Goal: Task Accomplishment & Management: Use online tool/utility

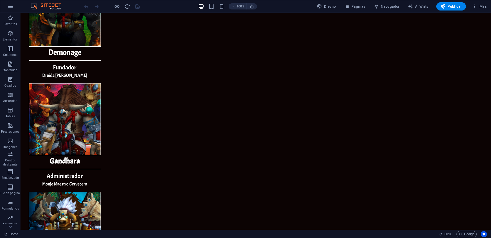
scroll to position [599, 0]
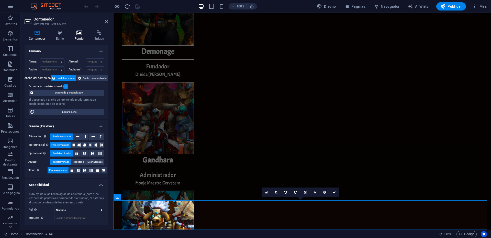
click at [83, 37] on h4 "Fondo" at bounding box center [80, 35] width 20 height 11
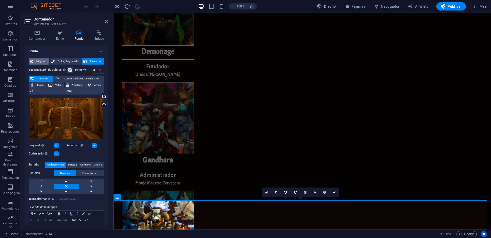
click at [42, 63] on span "Ninguno" at bounding box center [41, 61] width 13 height 6
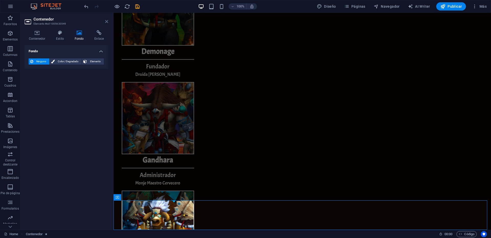
click at [105, 22] on icon at bounding box center [106, 21] width 3 height 4
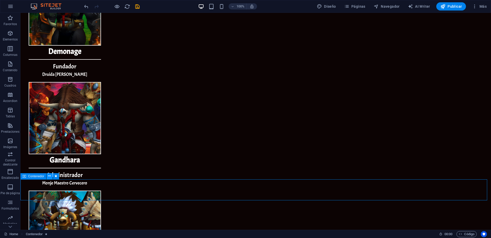
click at [51, 174] on icon at bounding box center [49, 175] width 3 height 5
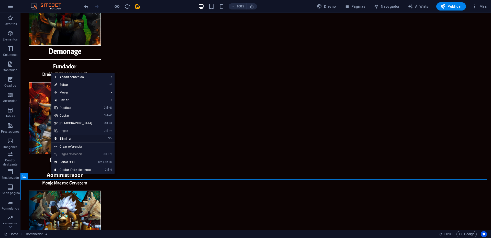
click at [67, 137] on link "⌦ Eliminar" at bounding box center [73, 139] width 44 height 8
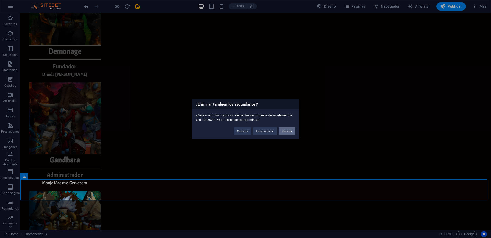
click at [292, 131] on button "Eliminar" at bounding box center [287, 131] width 16 height 8
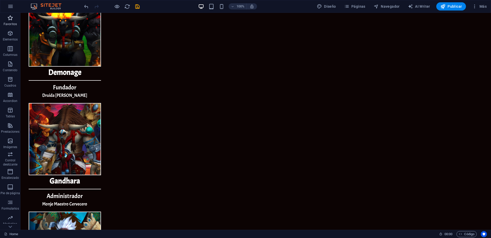
click at [11, 19] on icon "button" at bounding box center [10, 18] width 6 height 6
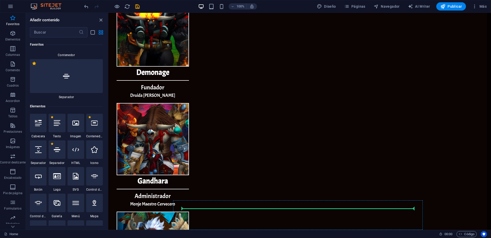
scroll to position [582, 0]
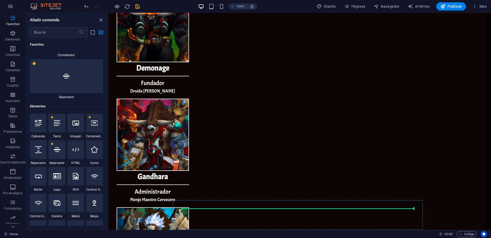
select select "%"
select select "px"
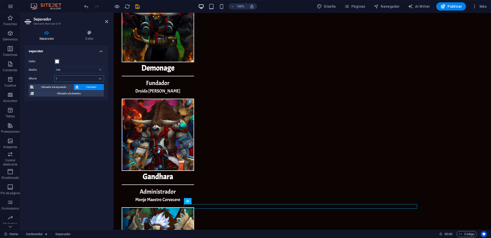
drag, startPoint x: 66, startPoint y: 77, endPoint x: 29, endPoint y: 78, distance: 37.1
click at [29, 78] on div "Altura 1 px rem vh vw" at bounding box center [66, 78] width 75 height 7
type input "2"
drag, startPoint x: 107, startPoint y: 20, endPoint x: 90, endPoint y: 6, distance: 22.3
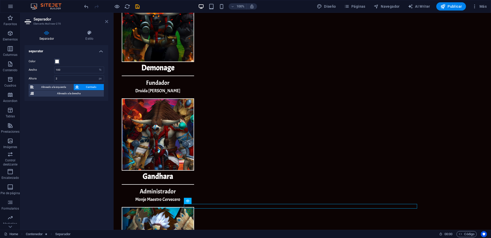
click at [107, 20] on icon at bounding box center [106, 21] width 3 height 4
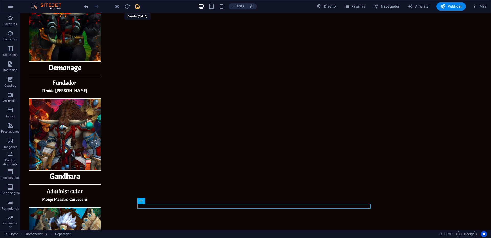
click at [138, 5] on icon "save" at bounding box center [138, 7] width 6 height 6
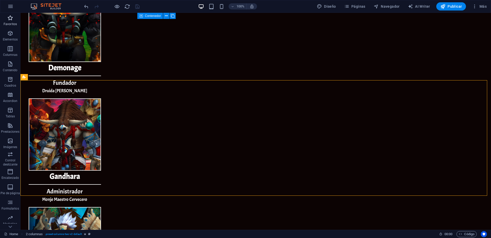
click at [11, 24] on p "Favoritos" at bounding box center [10, 24] width 13 height 4
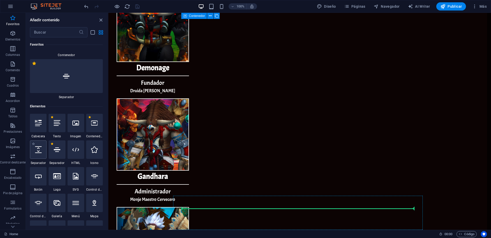
scroll to position [595, 0]
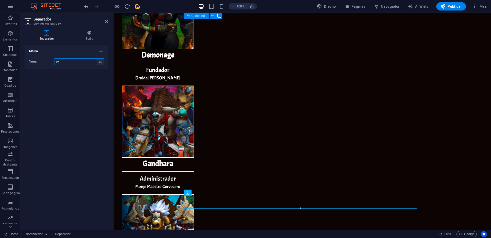
click at [99, 62] on select "px rem vh vw" at bounding box center [100, 62] width 7 height 6
select select "rem"
click at [97, 59] on select "px rem vh vw" at bounding box center [100, 62] width 7 height 6
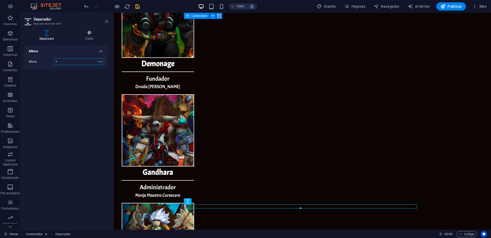
type input "1"
drag, startPoint x: 106, startPoint y: 23, endPoint x: 86, endPoint y: 10, distance: 24.1
click at [106, 23] on icon at bounding box center [106, 21] width 3 height 4
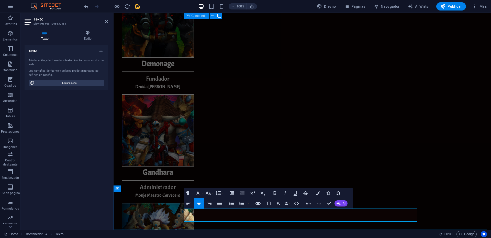
drag, startPoint x: 365, startPoint y: 212, endPoint x: 219, endPoint y: 210, distance: 145.8
click at [201, 194] on icon "button" at bounding box center [198, 193] width 6 height 6
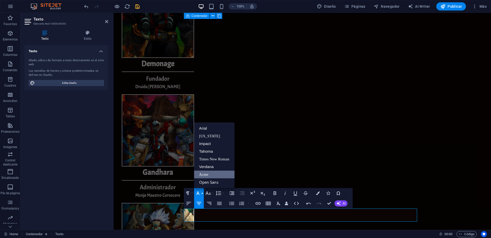
scroll to position [0, 0]
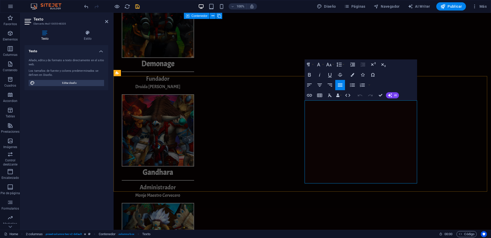
drag, startPoint x: 320, startPoint y: 110, endPoint x: 370, endPoint y: 126, distance: 53.4
click at [324, 64] on button "Font Family" at bounding box center [320, 64] width 10 height 10
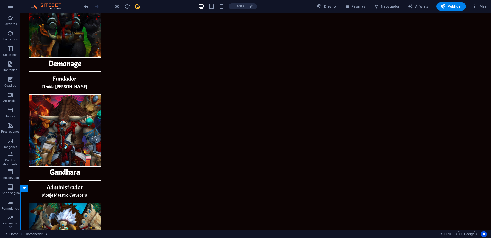
click at [138, 6] on icon "save" at bounding box center [138, 7] width 6 height 6
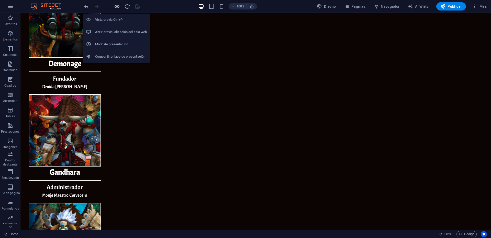
click at [116, 6] on icon "button" at bounding box center [117, 7] width 6 height 6
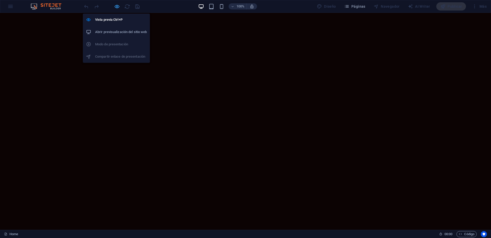
scroll to position [579, 0]
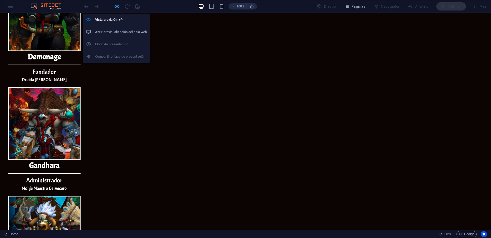
click at [119, 6] on icon "button" at bounding box center [117, 7] width 6 height 6
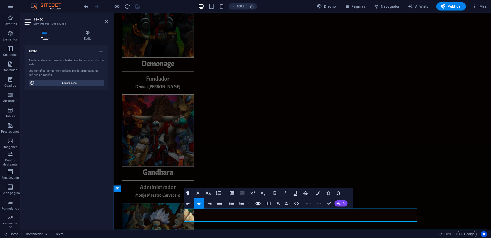
drag, startPoint x: 266, startPoint y: 212, endPoint x: 303, endPoint y: 214, distance: 37.7
click at [285, 199] on icon "button" at bounding box center [285, 199] width 4 height 4
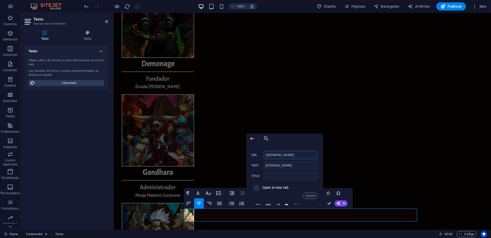
drag, startPoint x: 417, startPoint y: 167, endPoint x: 219, endPoint y: 152, distance: 198.3
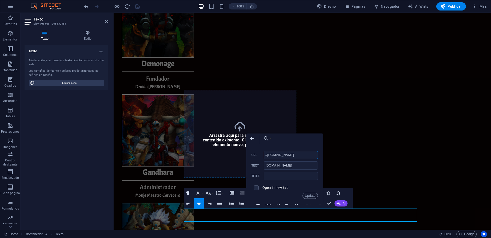
click at [296, 155] on input "//[DOMAIN_NAME]" at bounding box center [291, 155] width 54 height 8
click at [293, 156] on input "//[DOMAIN_NAME]" at bounding box center [291, 155] width 54 height 8
paste input "[URL][DOMAIN_NAME]"
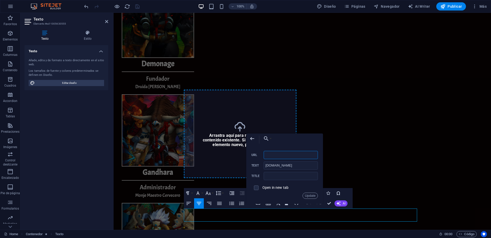
type input "[URL][DOMAIN_NAME]"
click at [308, 194] on button "Update" at bounding box center [310, 195] width 15 height 6
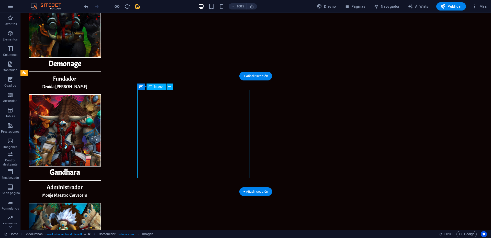
select select "%"
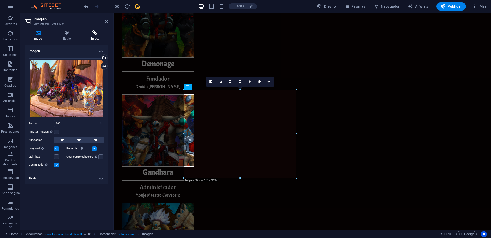
click at [94, 35] on icon at bounding box center [95, 32] width 27 height 5
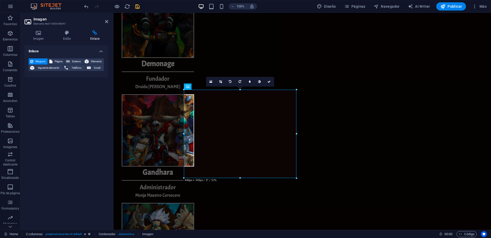
click at [108, 20] on aside "Imagen Elemento #ed-1005548341 Imagen Estilo Enlace Imagen Arrastra archivos aq…" at bounding box center [66, 121] width 93 height 217
click at [106, 23] on icon at bounding box center [106, 21] width 3 height 4
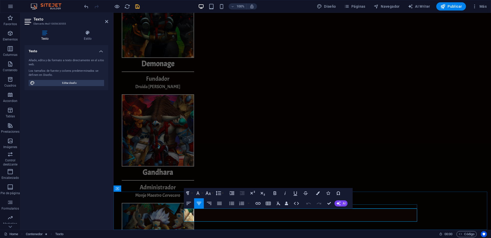
drag, startPoint x: 347, startPoint y: 220, endPoint x: 212, endPoint y: 206, distance: 135.3
click at [208, 193] on icon "button" at bounding box center [207, 193] width 5 height 4
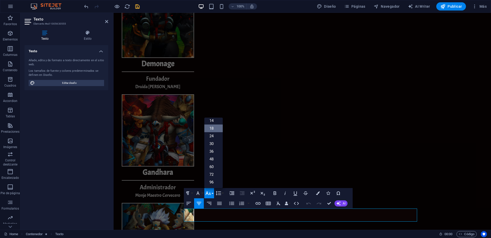
scroll to position [41, 0]
click at [211, 127] on link "18" at bounding box center [213, 128] width 18 height 8
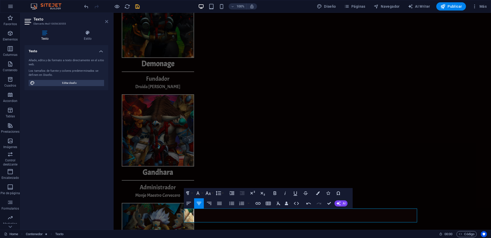
click at [107, 21] on icon at bounding box center [106, 21] width 3 height 4
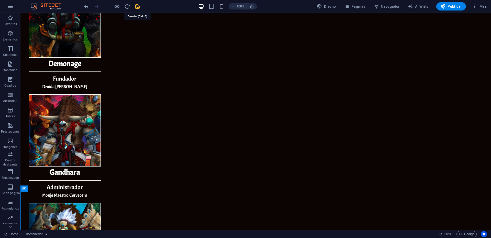
click at [137, 7] on icon "save" at bounding box center [138, 7] width 6 height 6
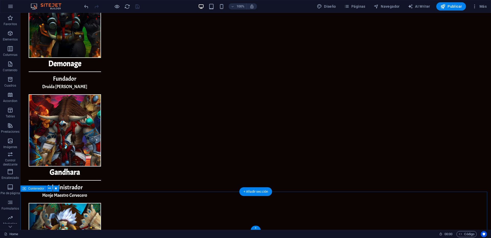
scroll to position [587, 0]
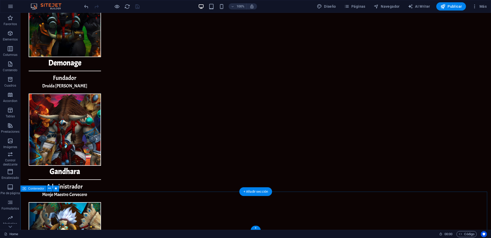
drag, startPoint x: 76, startPoint y: 207, endPoint x: 79, endPoint y: 202, distance: 6.1
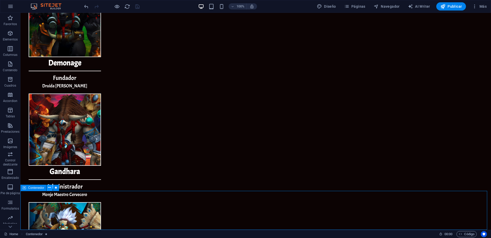
click at [49, 187] on icon at bounding box center [49, 187] width 3 height 5
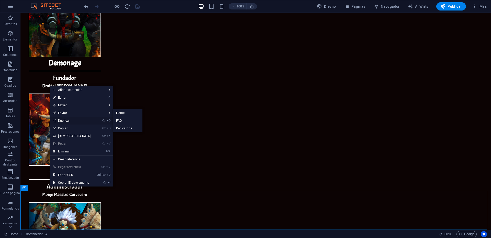
click at [67, 122] on link "Ctrl D Duplicar" at bounding box center [72, 121] width 44 height 8
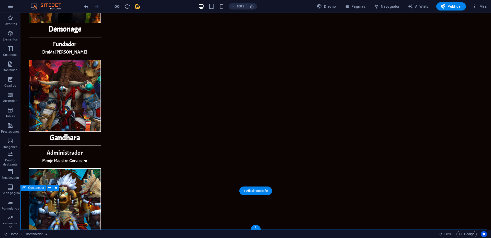
scroll to position [626, 0]
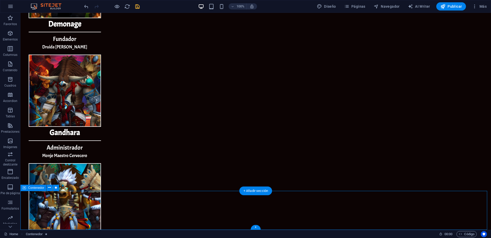
click at [50, 188] on icon at bounding box center [49, 187] width 3 height 5
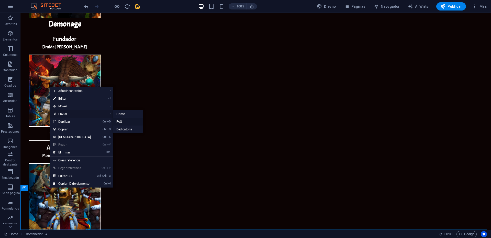
click at [126, 122] on link "FAQ" at bounding box center [128, 122] width 30 height 8
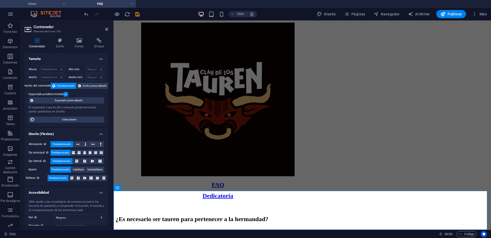
scroll to position [96, 0]
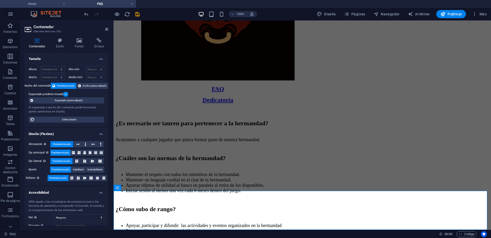
click at [33, 2] on h4 "Home" at bounding box center [34, 4] width 68 height 6
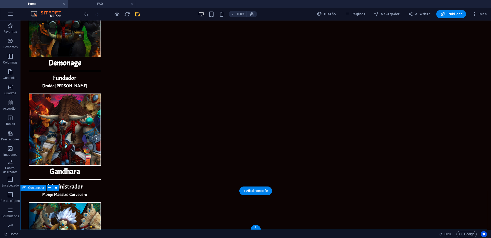
click at [49, 186] on icon at bounding box center [49, 187] width 3 height 5
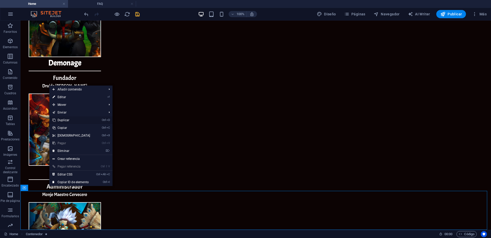
click at [69, 119] on link "Ctrl D Duplicar" at bounding box center [71, 120] width 44 height 8
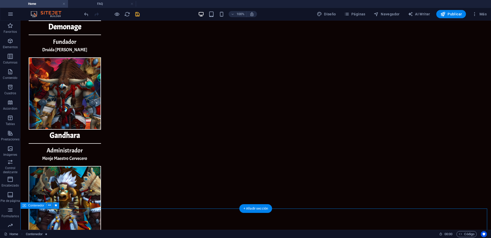
scroll to position [634, 0]
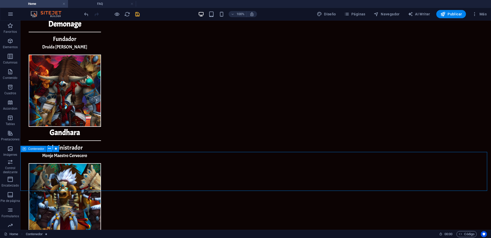
click at [49, 148] on icon at bounding box center [49, 148] width 3 height 5
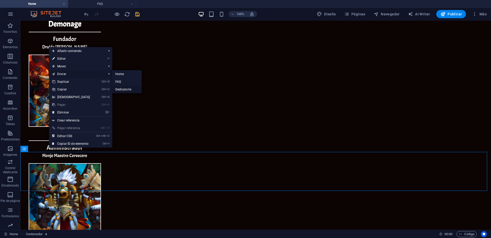
click at [128, 89] on link "Dedicatoria" at bounding box center [127, 89] width 30 height 8
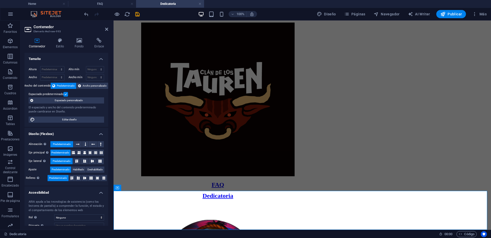
scroll to position [83, 0]
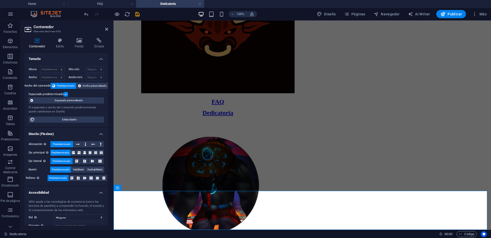
click at [107, 26] on h2 "Contenedor" at bounding box center [71, 27] width 75 height 5
click at [107, 28] on icon at bounding box center [106, 29] width 3 height 4
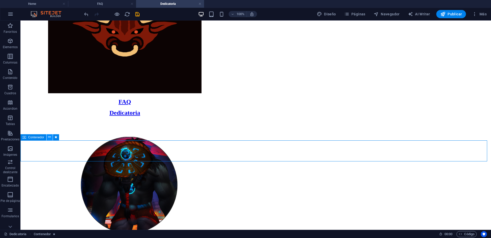
click at [51, 136] on button at bounding box center [50, 137] width 6 height 6
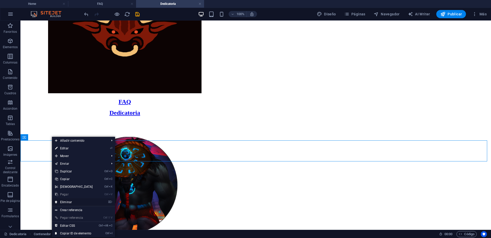
click at [66, 202] on link "⌦ Eliminar" at bounding box center [74, 202] width 44 height 8
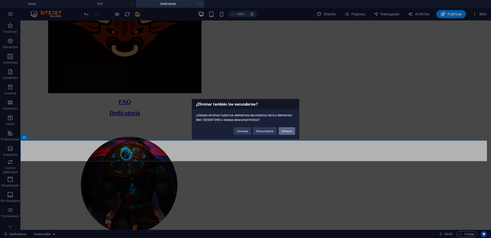
click at [282, 130] on button "Eliminar" at bounding box center [287, 131] width 16 height 8
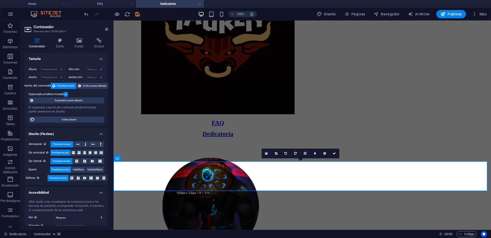
click at [108, 26] on h2 "Contenedor" at bounding box center [71, 27] width 75 height 5
drag, startPoint x: 107, startPoint y: 29, endPoint x: 63, endPoint y: 73, distance: 62.8
click at [107, 29] on icon at bounding box center [106, 29] width 3 height 4
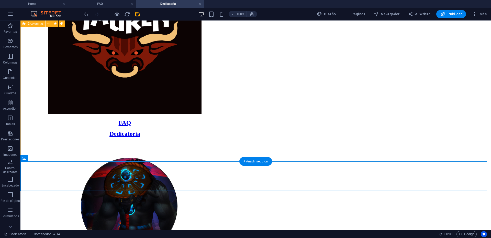
click at [80, 141] on div "Lonqui, Cazador de tumbas [DATE] - [DATE] [PERSON_NAME] fue precusor en la crea…" at bounding box center [256, 240] width 467 height 199
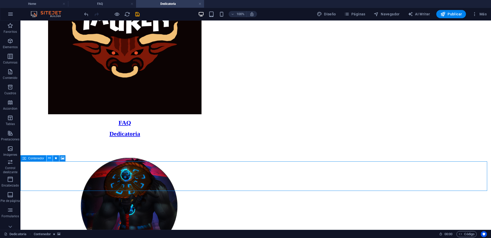
click at [49, 158] on icon at bounding box center [49, 157] width 3 height 5
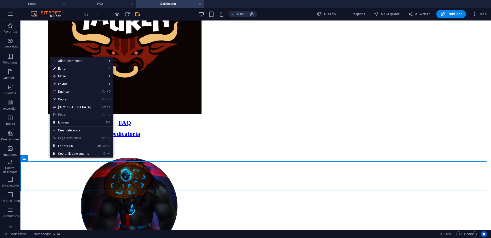
click at [68, 123] on link "⌦ Eliminar" at bounding box center [72, 122] width 44 height 8
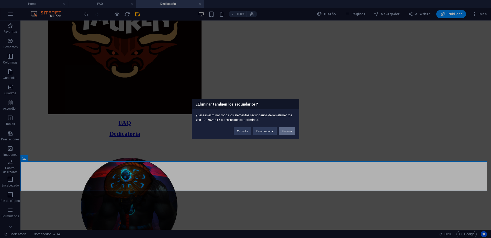
click at [286, 128] on button "Eliminar" at bounding box center [287, 131] width 16 height 8
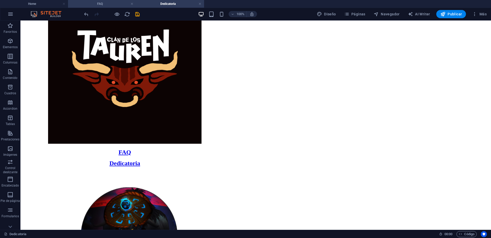
click at [107, 7] on li "FAQ" at bounding box center [102, 4] width 68 height 8
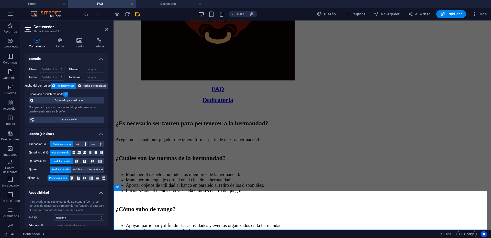
click at [108, 29] on aside "Contenedor Elemento #ed-new-782 Contenedor Estilo Fondo Enlace Tamaño Altura Pr…" at bounding box center [66, 124] width 93 height 209
click at [107, 29] on icon at bounding box center [106, 29] width 3 height 4
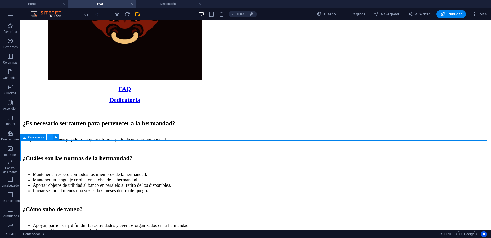
click at [50, 137] on icon at bounding box center [49, 136] width 3 height 5
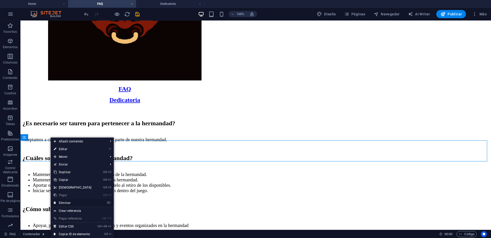
click at [68, 203] on link "⌦ Eliminar" at bounding box center [73, 203] width 44 height 8
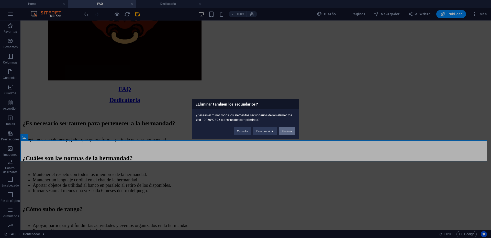
click at [280, 132] on button "Eliminar" at bounding box center [287, 131] width 16 height 8
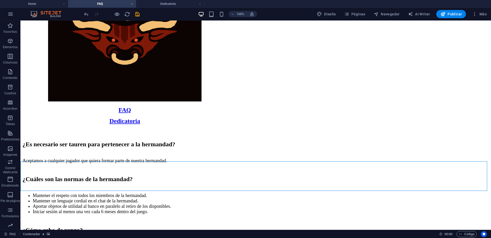
click at [50, 158] on icon at bounding box center [49, 157] width 3 height 5
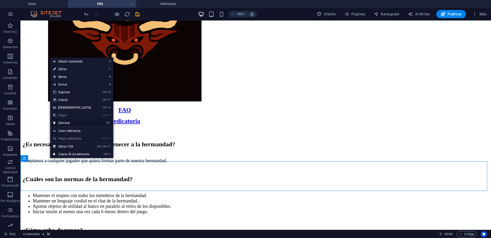
click at [67, 122] on link "⌦ Eliminar" at bounding box center [72, 123] width 44 height 8
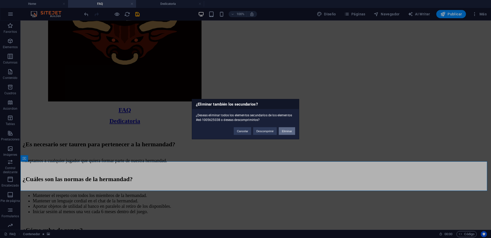
click at [289, 131] on button "Eliminar" at bounding box center [287, 131] width 16 height 8
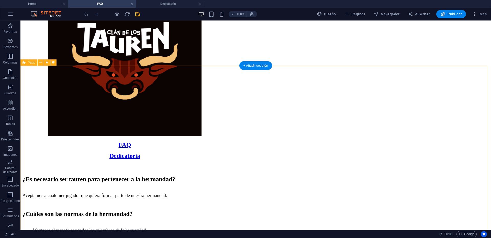
scroll to position [45, 0]
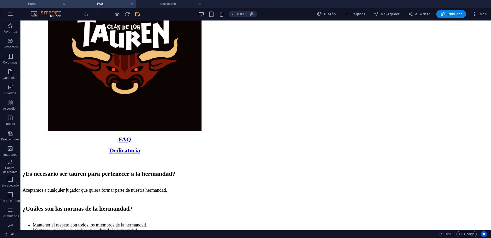
click at [32, 5] on h4 "Home" at bounding box center [34, 4] width 68 height 6
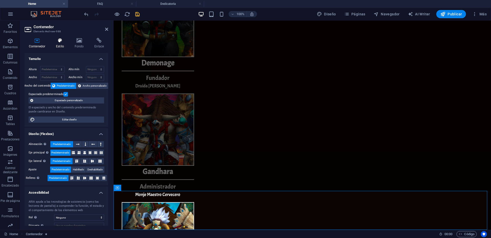
click at [61, 45] on h4 "Estilo" at bounding box center [61, 43] width 19 height 11
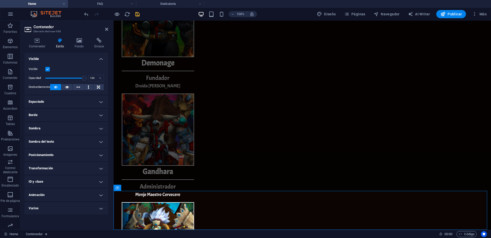
click at [104, 193] on h4 "Animación" at bounding box center [67, 195] width 84 height 12
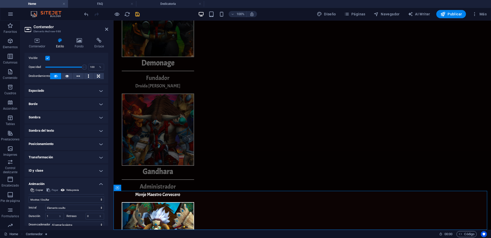
scroll to position [41, 0]
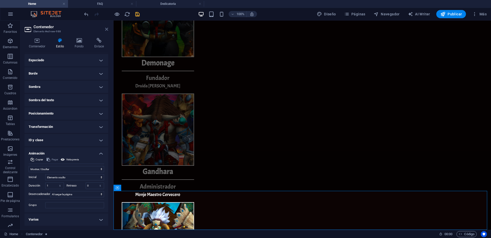
click at [106, 29] on icon at bounding box center [106, 29] width 3 height 4
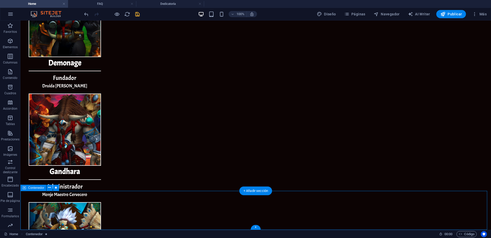
select select "fade"
select select "s"
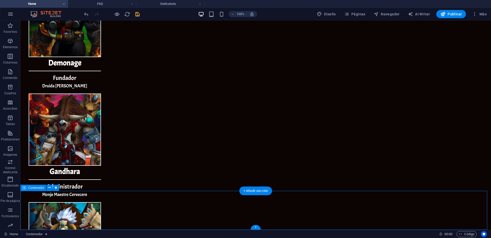
select select "onload"
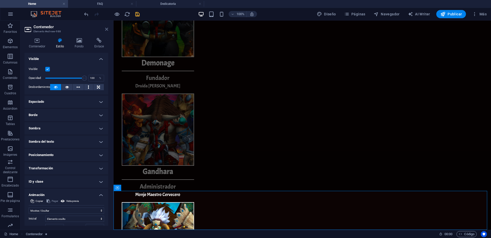
click at [106, 29] on icon at bounding box center [106, 29] width 3 height 4
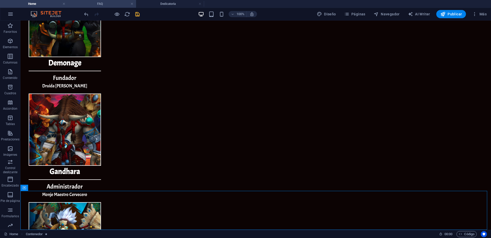
click at [103, 7] on li "FAQ" at bounding box center [102, 4] width 68 height 8
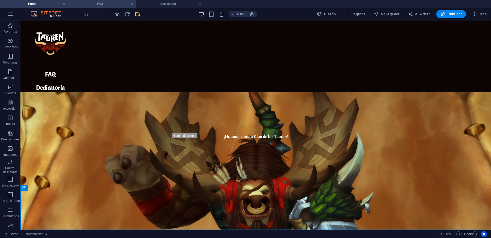
scroll to position [45, 0]
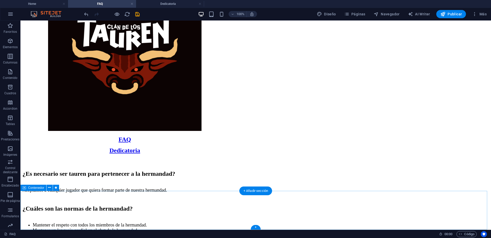
select select "fade"
select select "s"
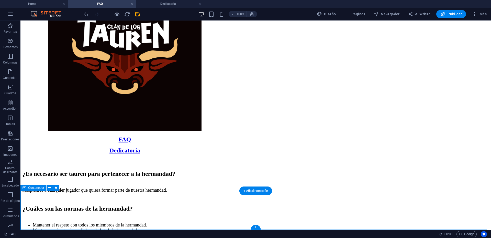
select select "onload"
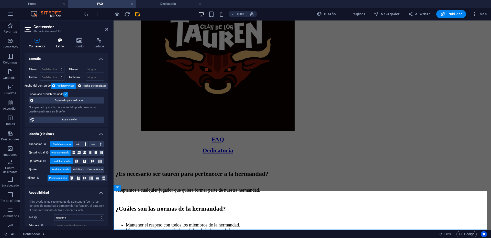
click at [61, 42] on icon at bounding box center [60, 40] width 17 height 5
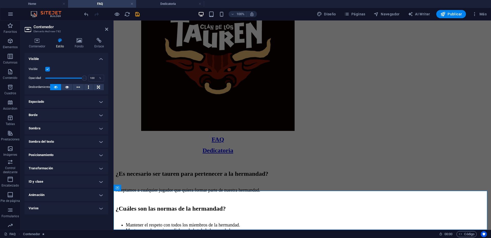
click at [102, 196] on h4 "Animación" at bounding box center [67, 195] width 84 height 12
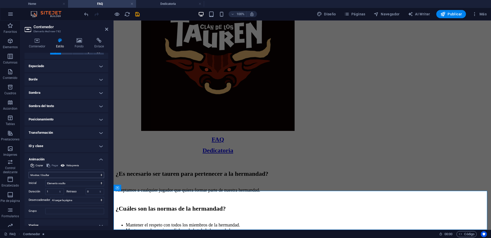
scroll to position [41, 0]
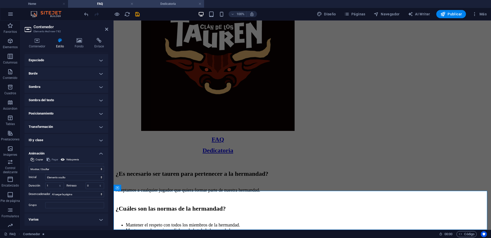
click at [166, 3] on h4 "Dedicatoria" at bounding box center [170, 4] width 68 height 6
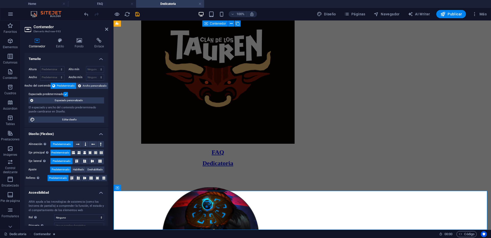
click at [46, 44] on h4 "Contenedor" at bounding box center [38, 43] width 27 height 11
click at [58, 45] on h4 "Estilo" at bounding box center [61, 43] width 19 height 11
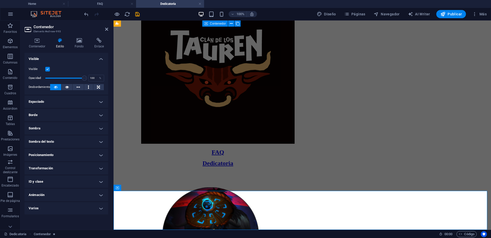
click at [101, 195] on h4 "Animación" at bounding box center [67, 195] width 84 height 12
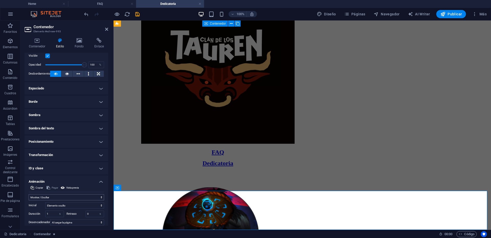
scroll to position [41, 0]
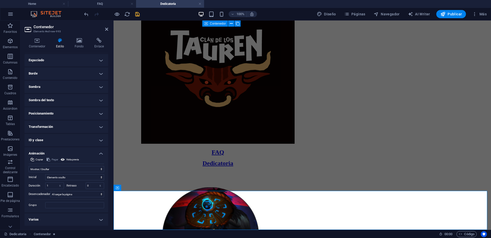
click at [138, 14] on icon "save" at bounding box center [138, 14] width 6 height 6
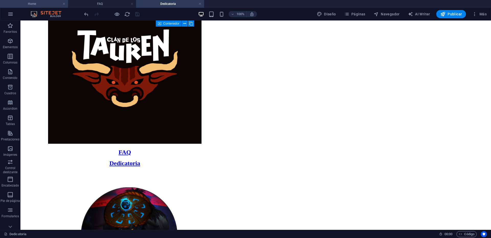
click at [39, 3] on h4 "Home" at bounding box center [34, 4] width 68 height 6
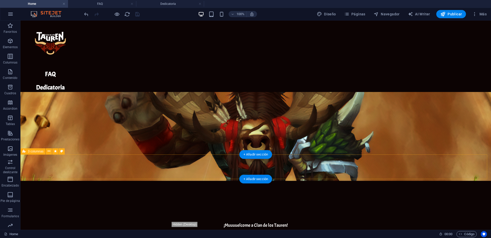
scroll to position [0, 0]
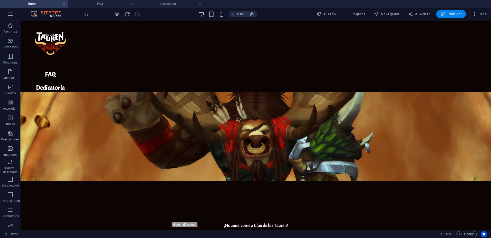
click at [459, 15] on span "Publicar" at bounding box center [452, 14] width 22 height 5
